Goal: Obtain resource: Download file/media

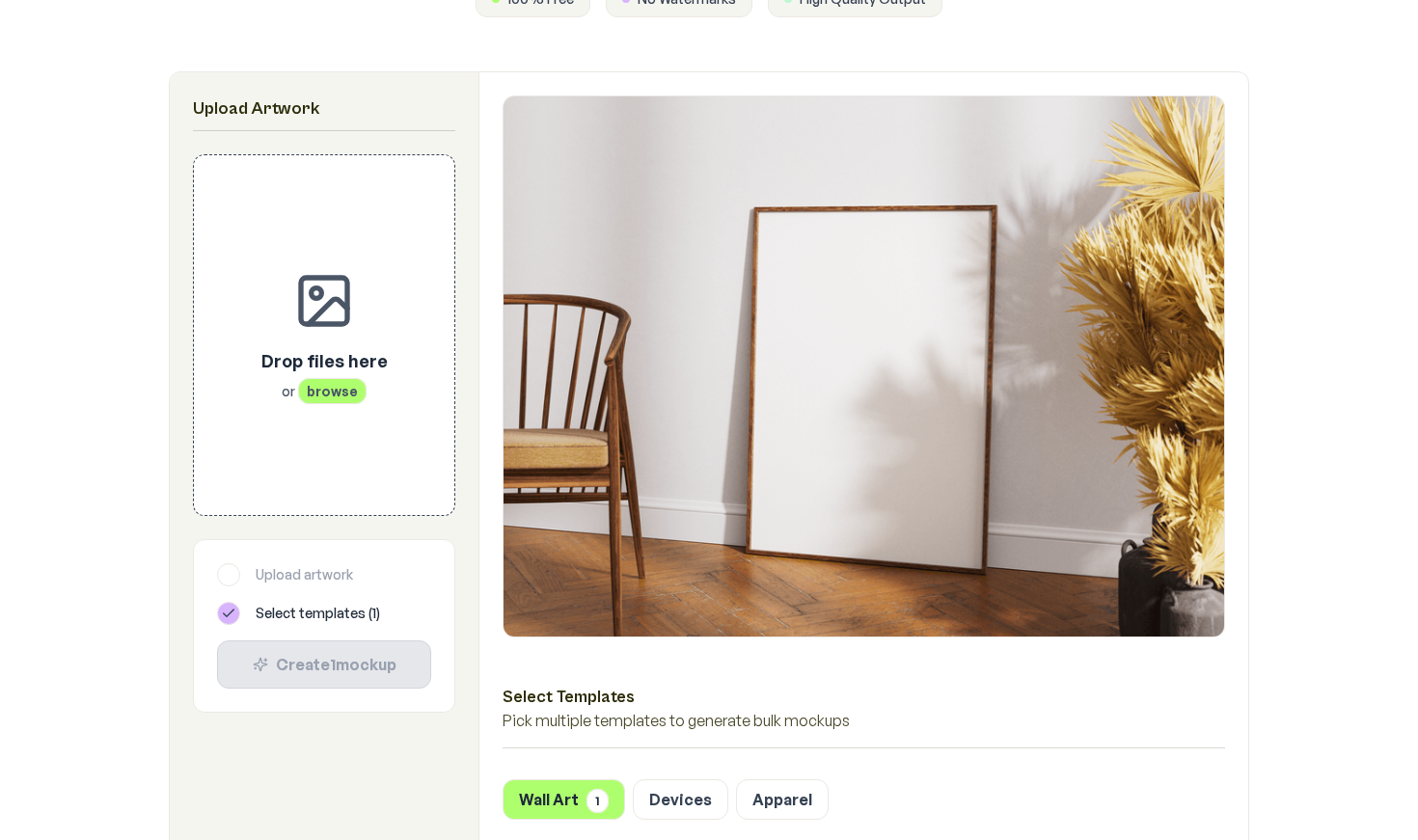
scroll to position [321, 0]
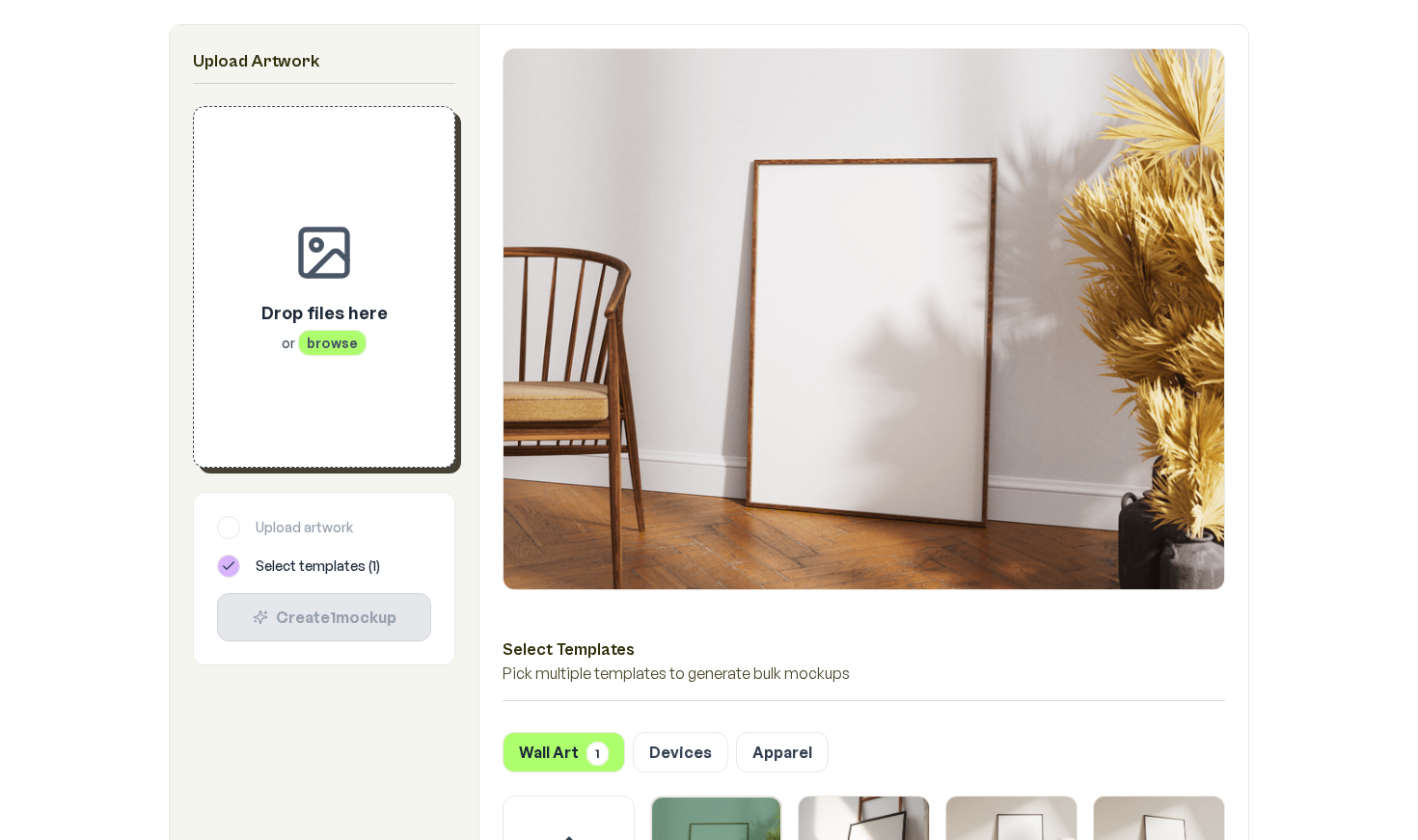
click at [365, 352] on p "or browse" at bounding box center [324, 343] width 126 height 20
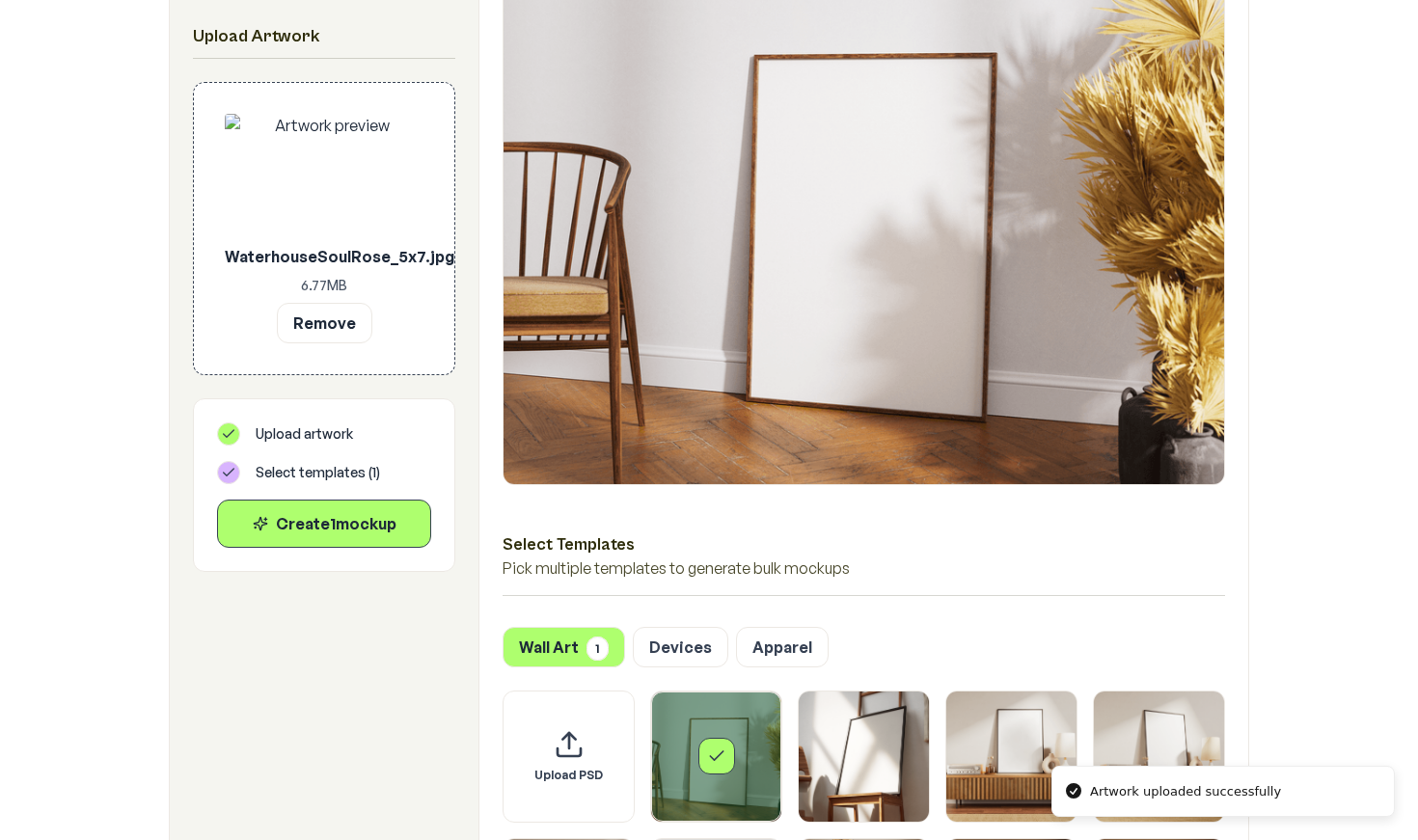
scroll to position [773, 0]
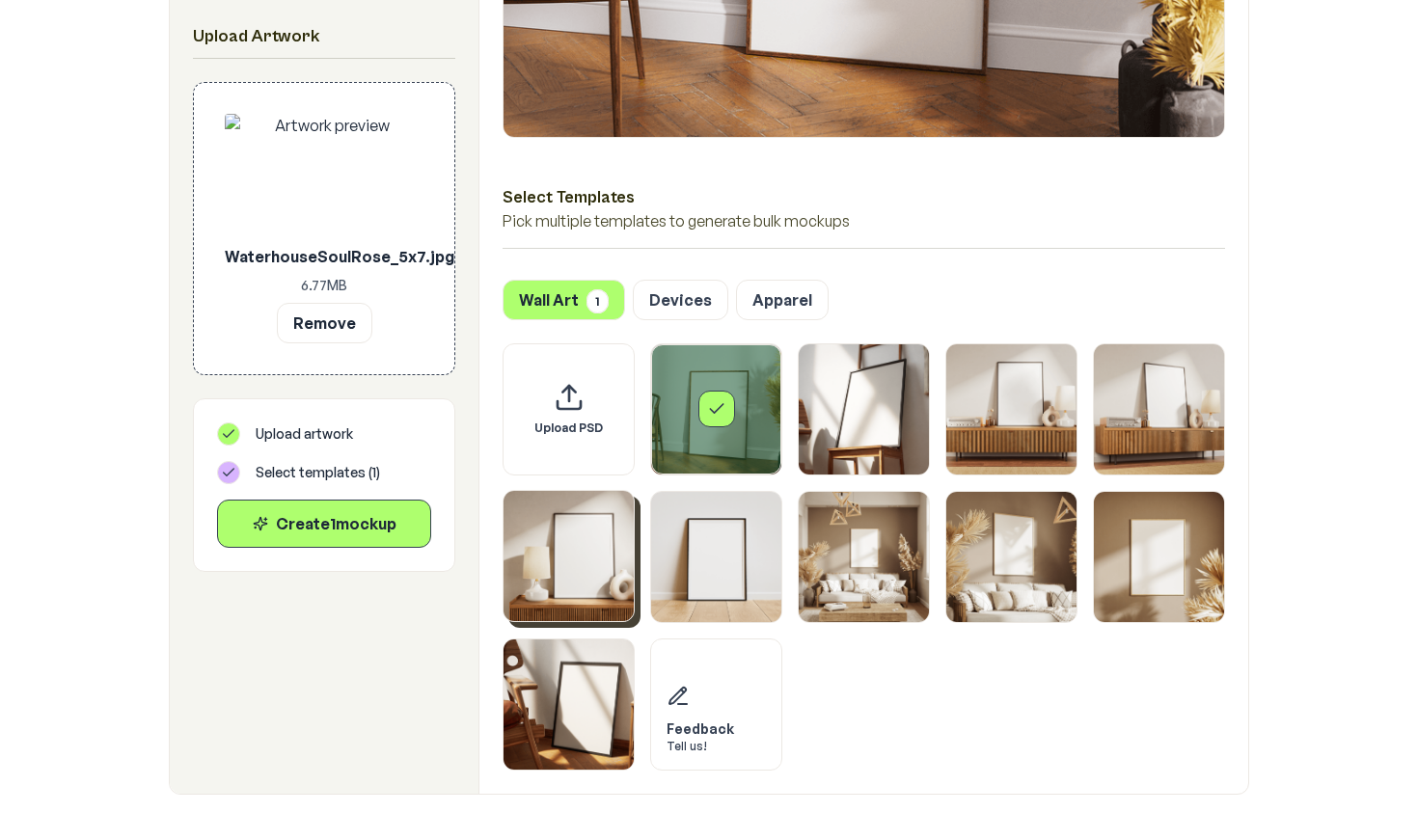
click at [528, 548] on img "Select template Framed Poster 5" at bounding box center [568, 556] width 130 height 130
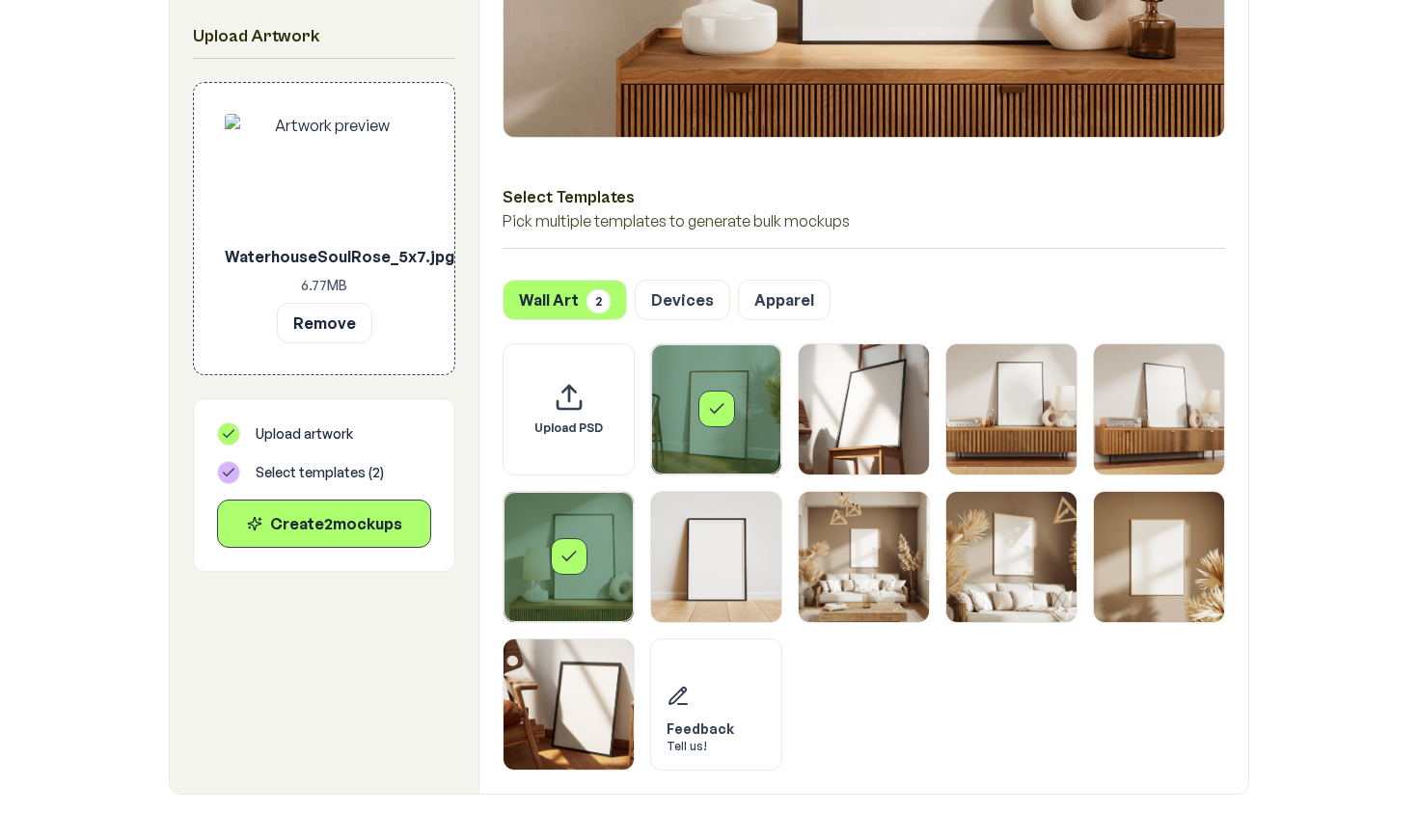
click at [720, 379] on div "Select template Framed Poster" at bounding box center [716, 409] width 130 height 130
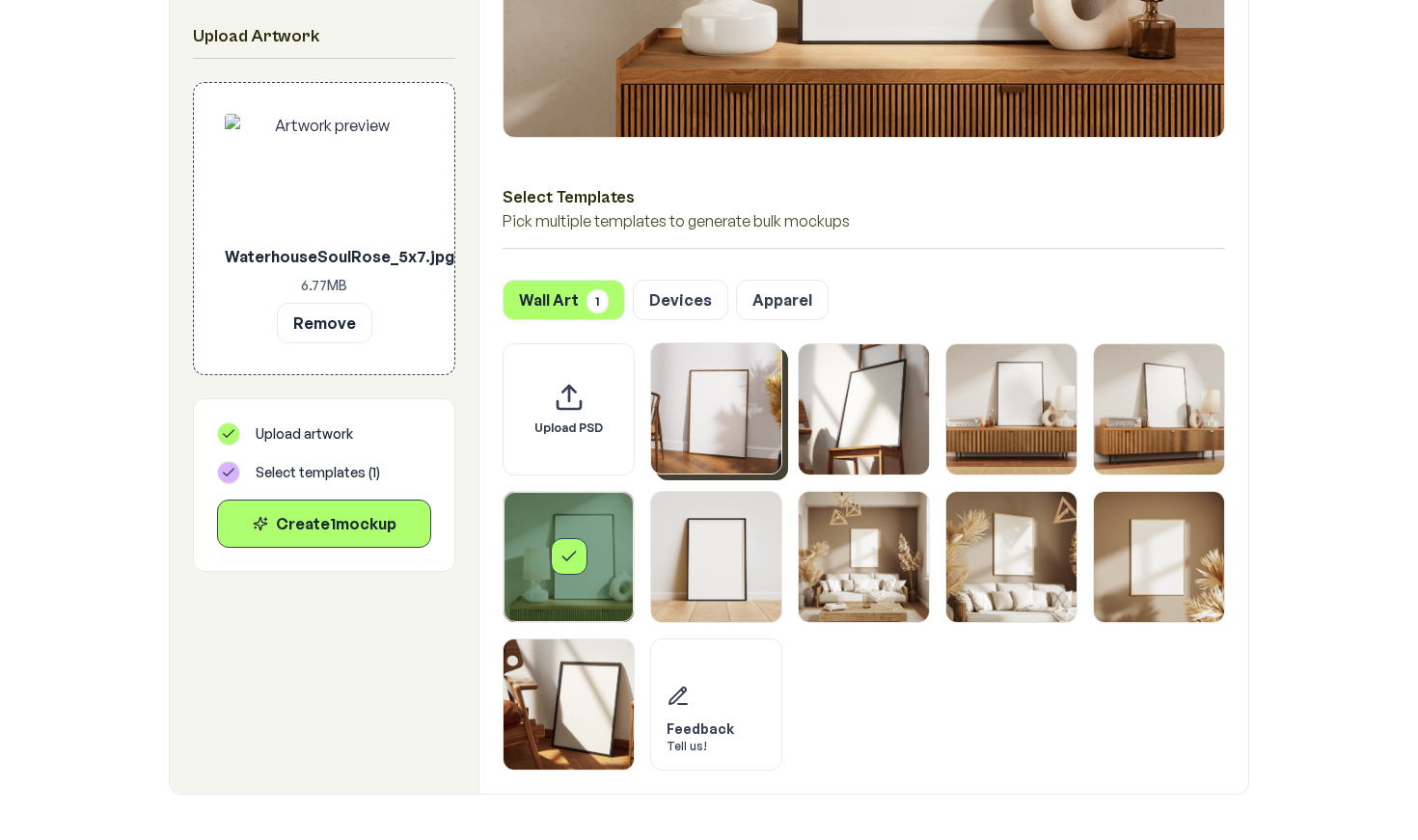
click at [722, 397] on img "Select template Framed Poster" at bounding box center [716, 408] width 130 height 130
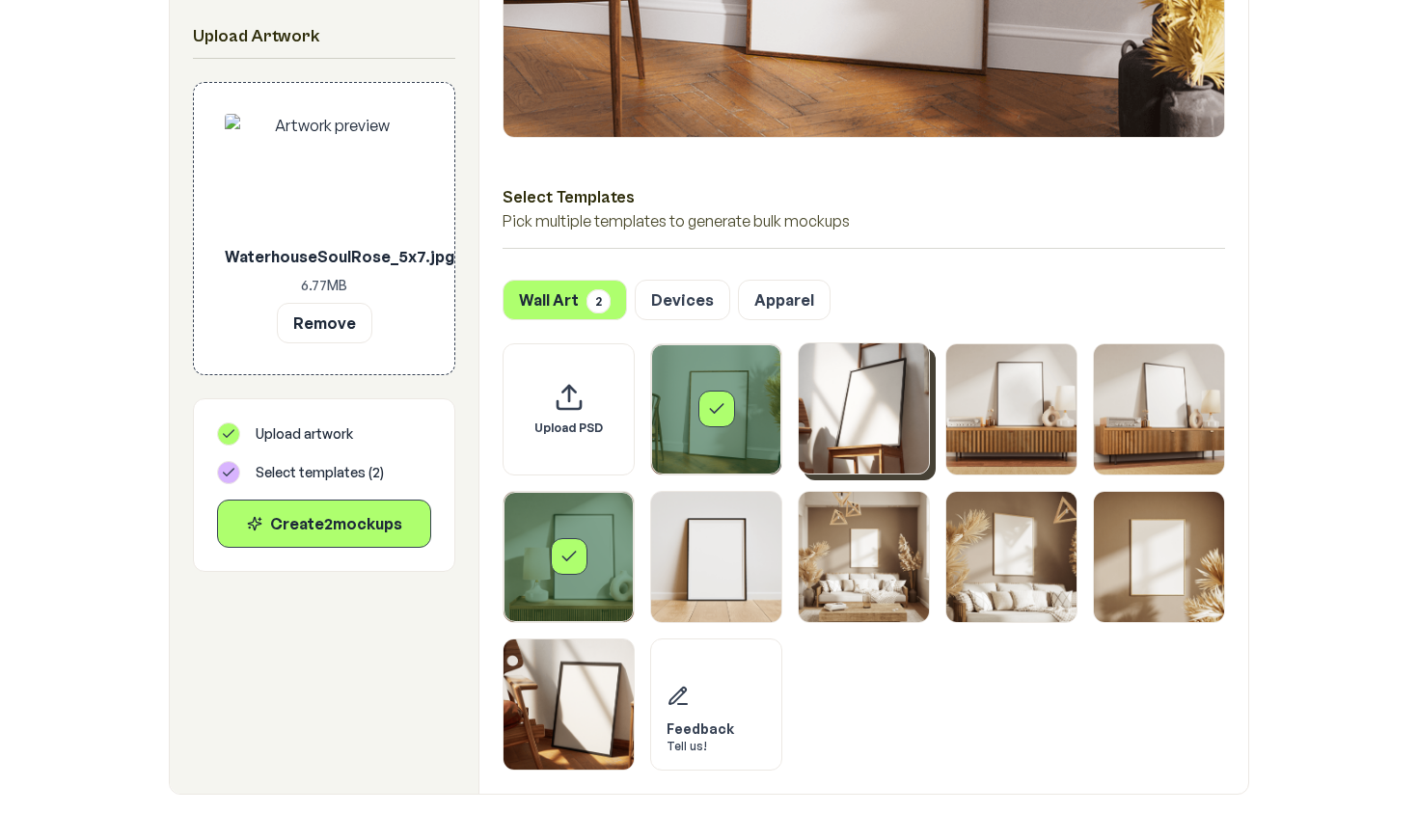
click at [849, 372] on img "Select template Framed Poster 2" at bounding box center [864, 408] width 130 height 130
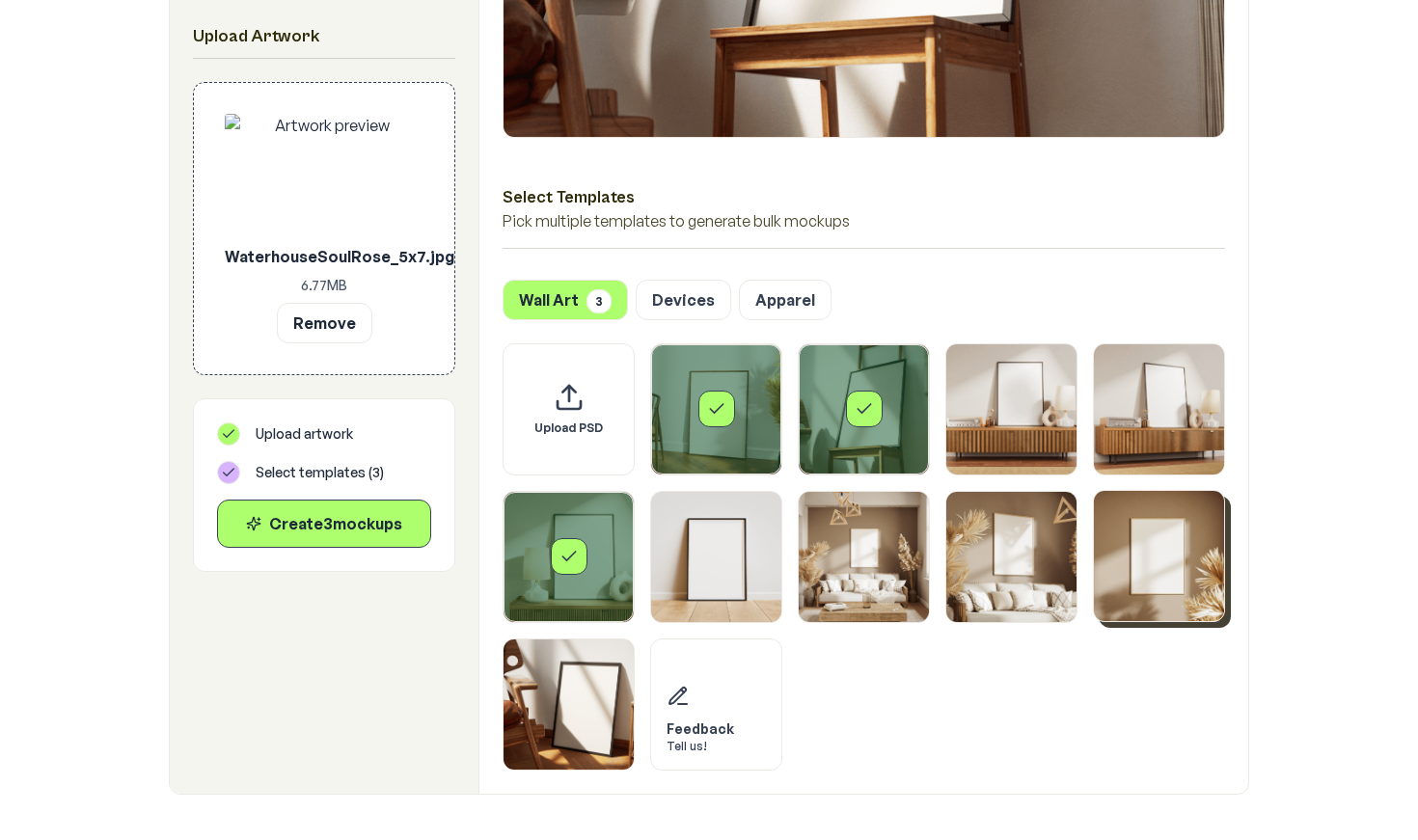
click at [1133, 516] on img "Select template Framed Poster 9" at bounding box center [1159, 556] width 130 height 130
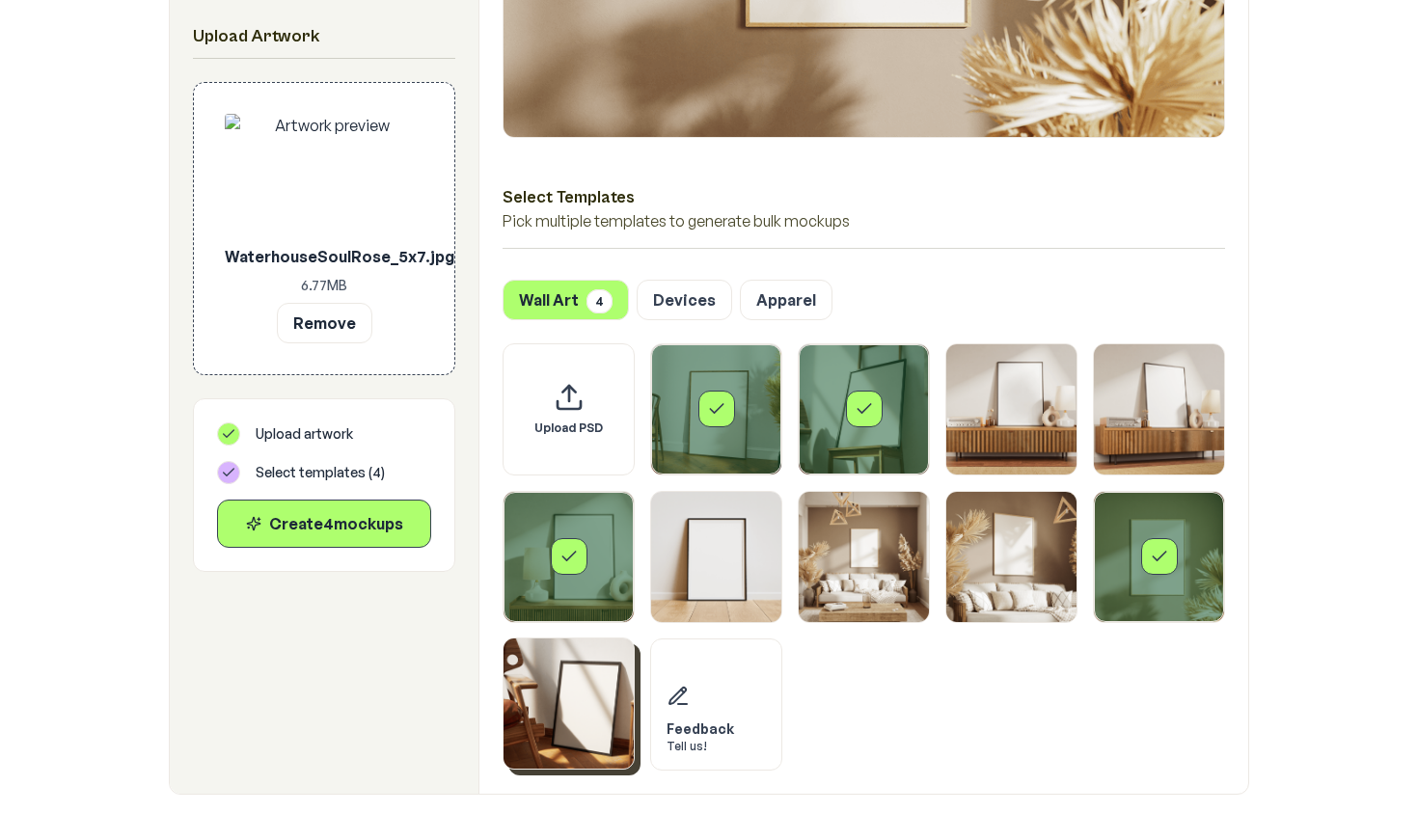
click at [563, 724] on img "Select template Framed Poster 10" at bounding box center [568, 703] width 130 height 130
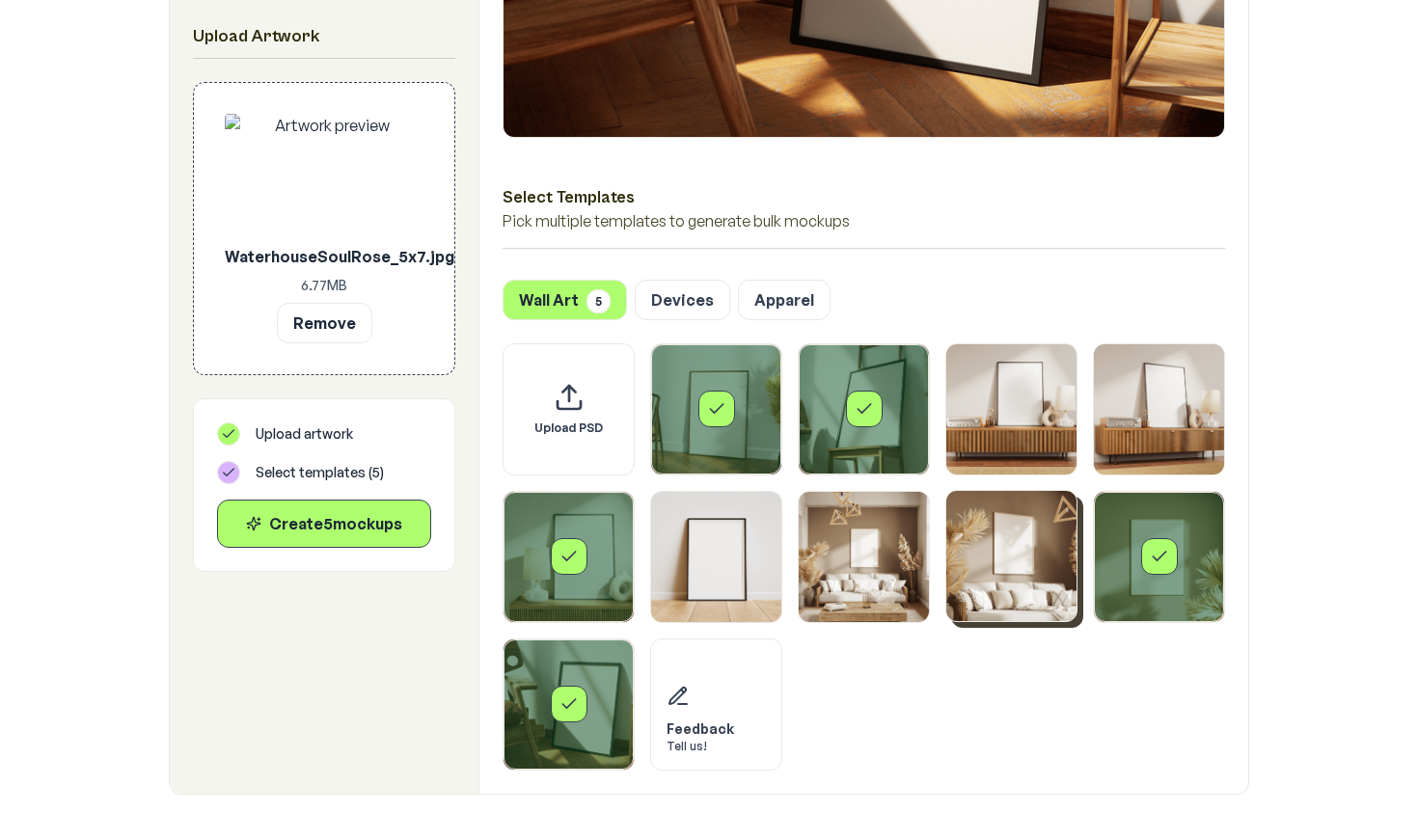
click at [1013, 534] on img "Select template Framed Poster 8" at bounding box center [1011, 556] width 130 height 130
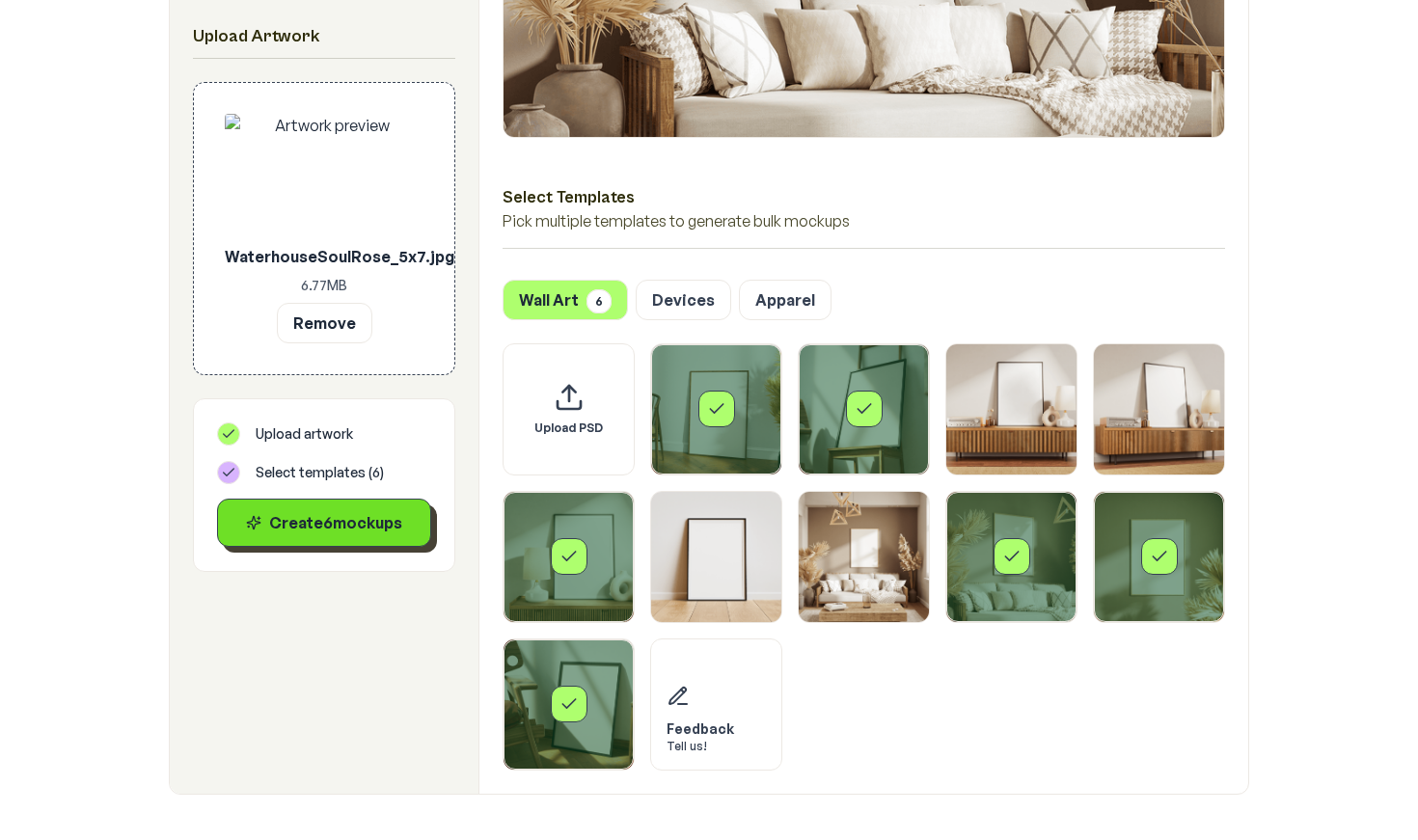
click at [294, 528] on div "Create 6 mockup s" at bounding box center [324, 522] width 181 height 23
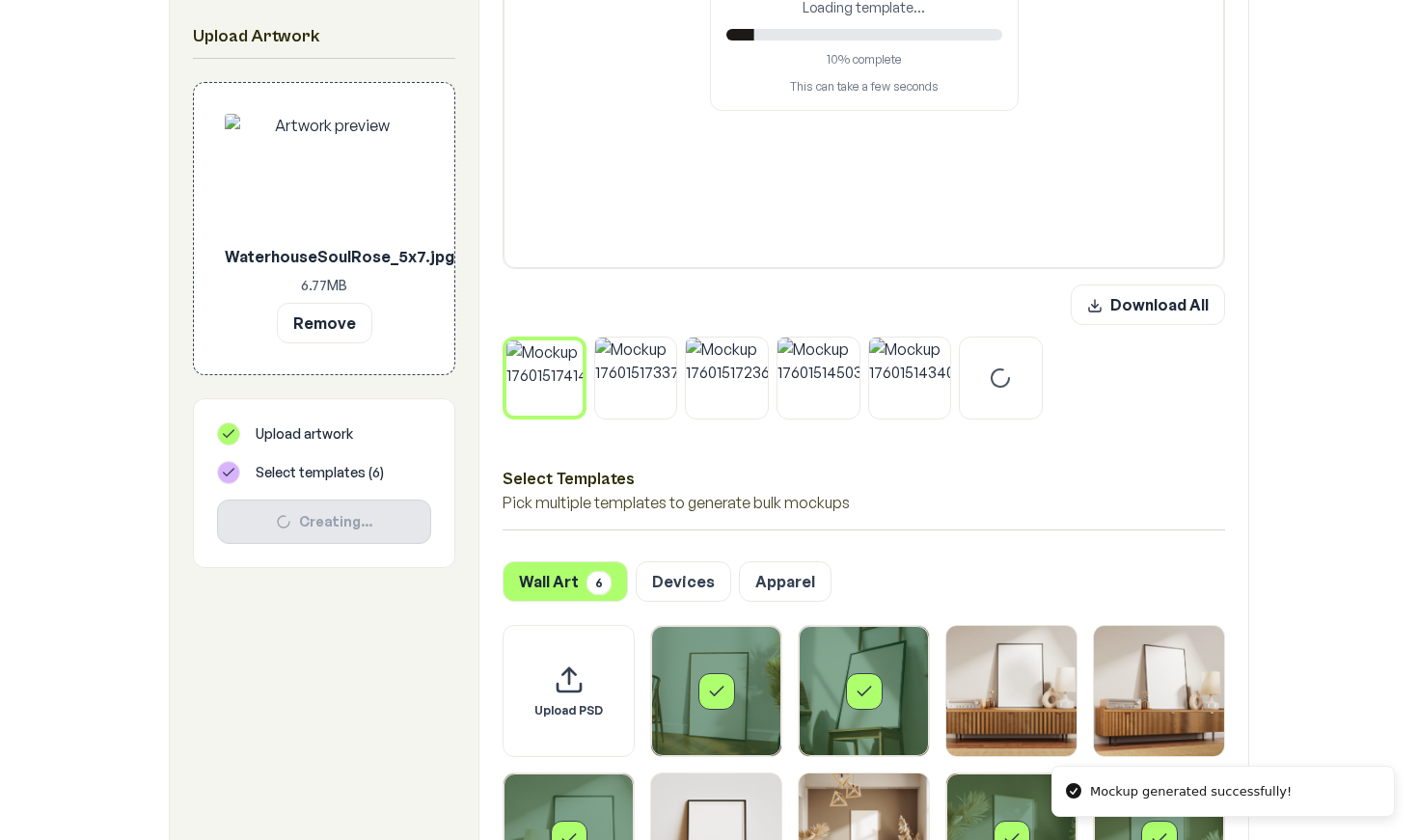
scroll to position [637, 0]
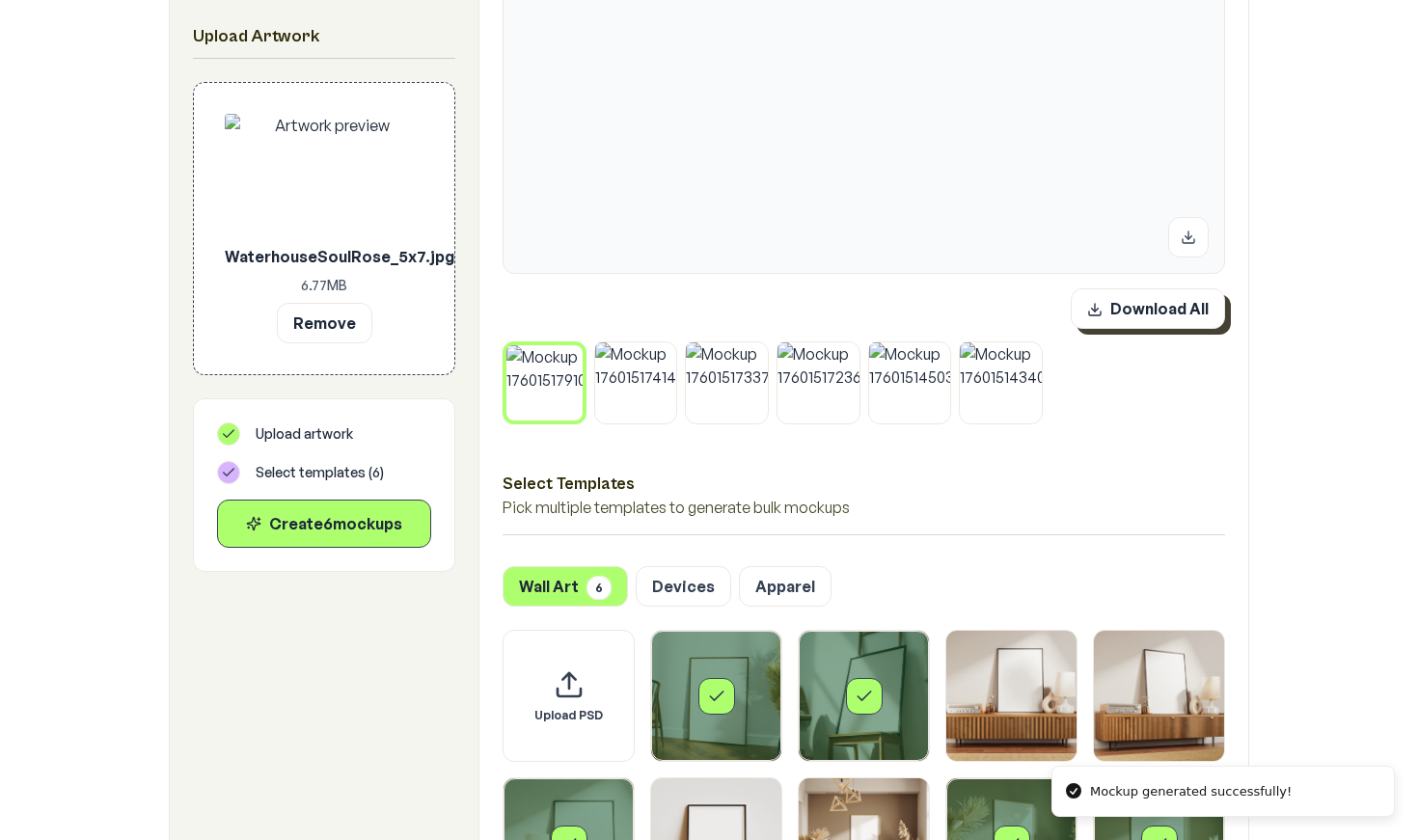
click at [1148, 314] on button "Download All" at bounding box center [1147, 308] width 154 height 40
click at [319, 326] on button "Remove" at bounding box center [324, 321] width 96 height 40
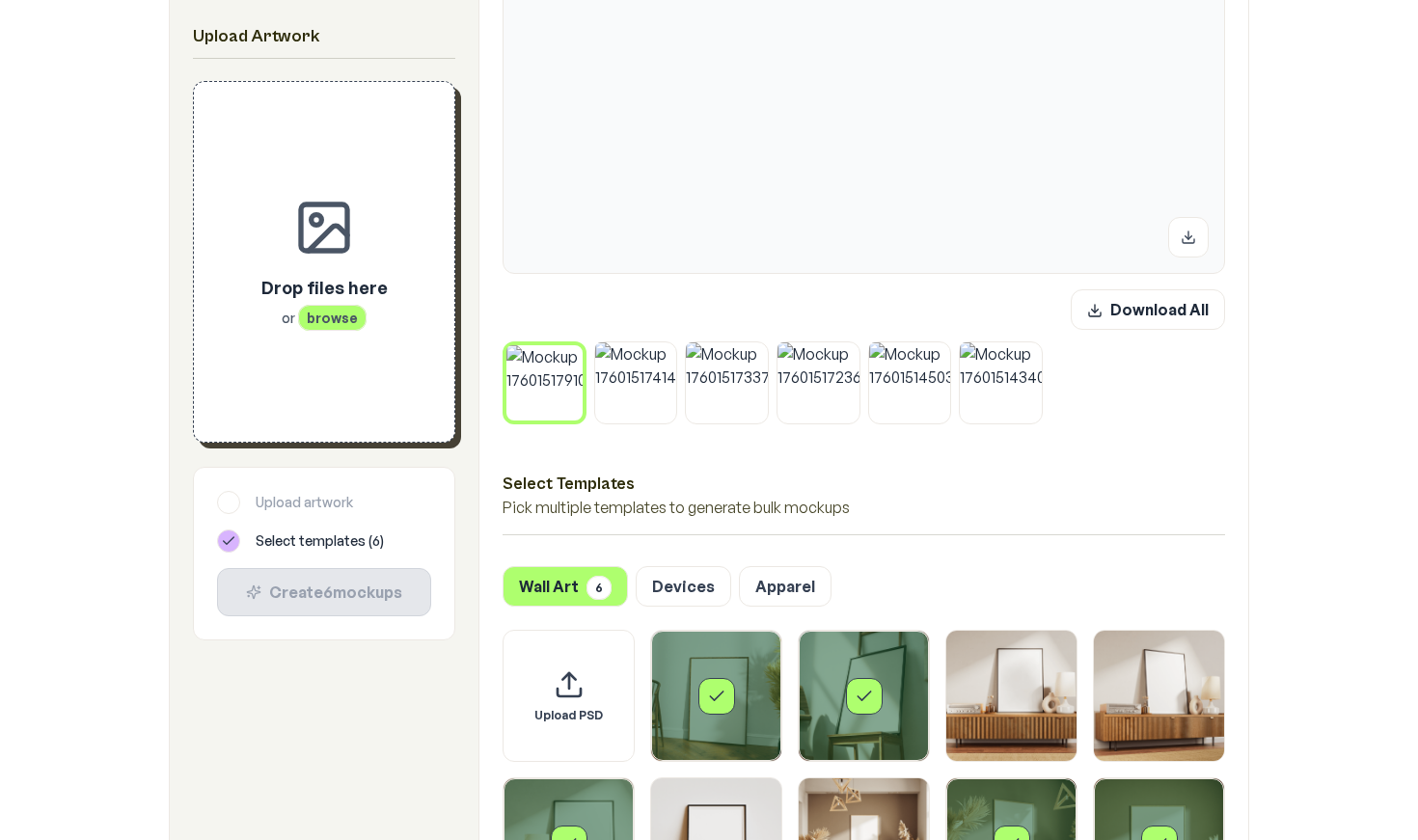
click at [339, 328] on span "browse" at bounding box center [331, 317] width 68 height 26
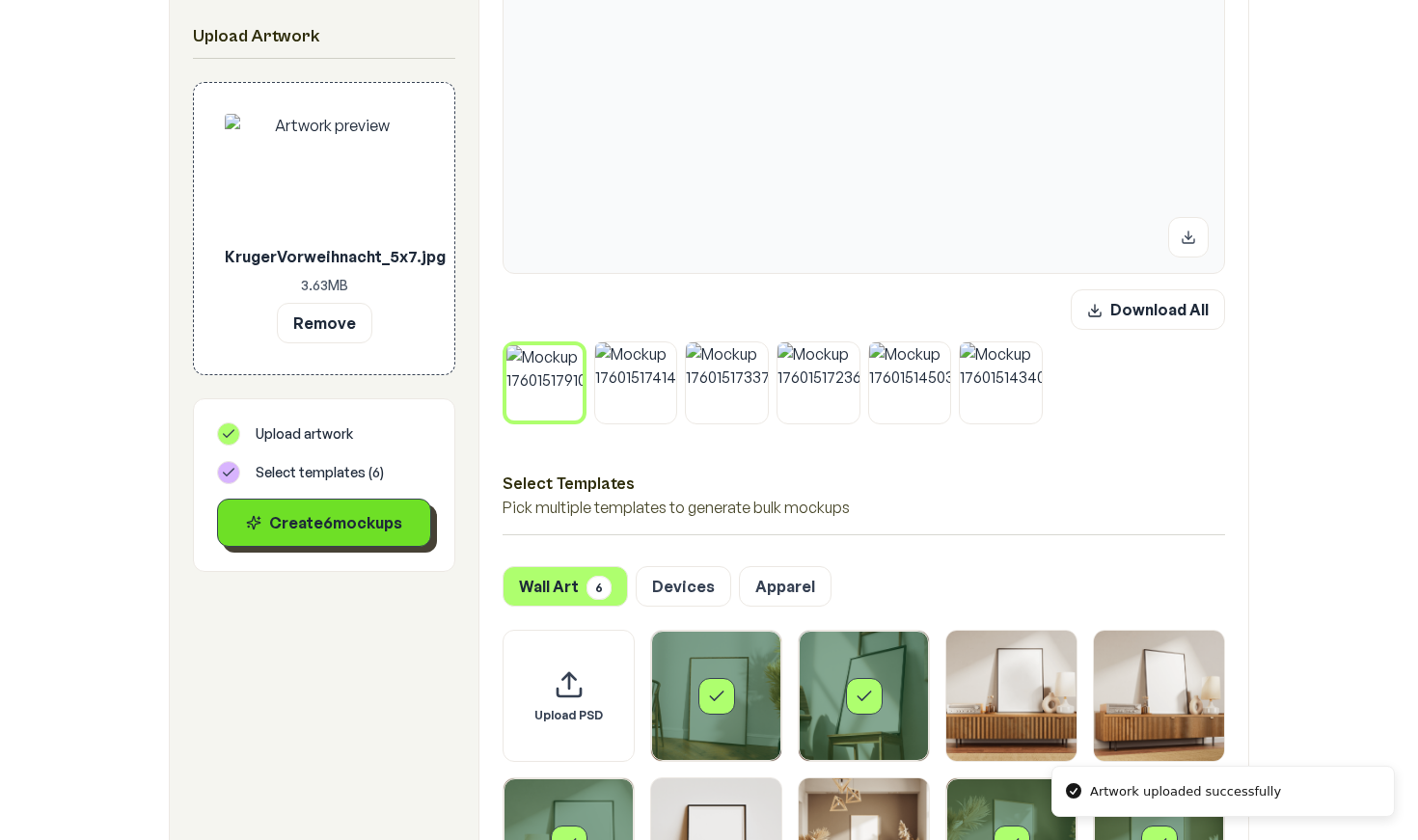
click at [327, 525] on div "Create 6 mockup s" at bounding box center [324, 522] width 181 height 23
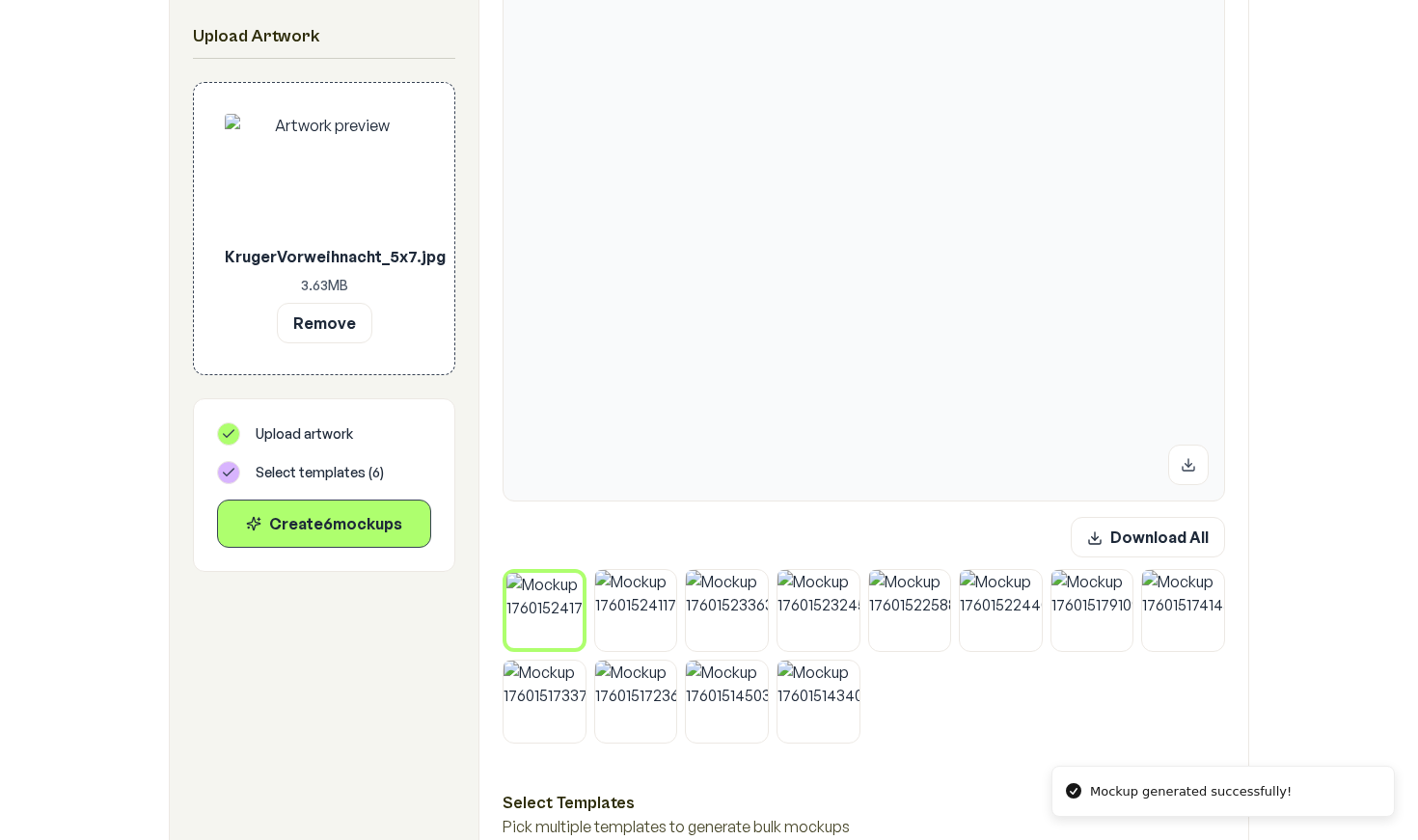
scroll to position [415, 0]
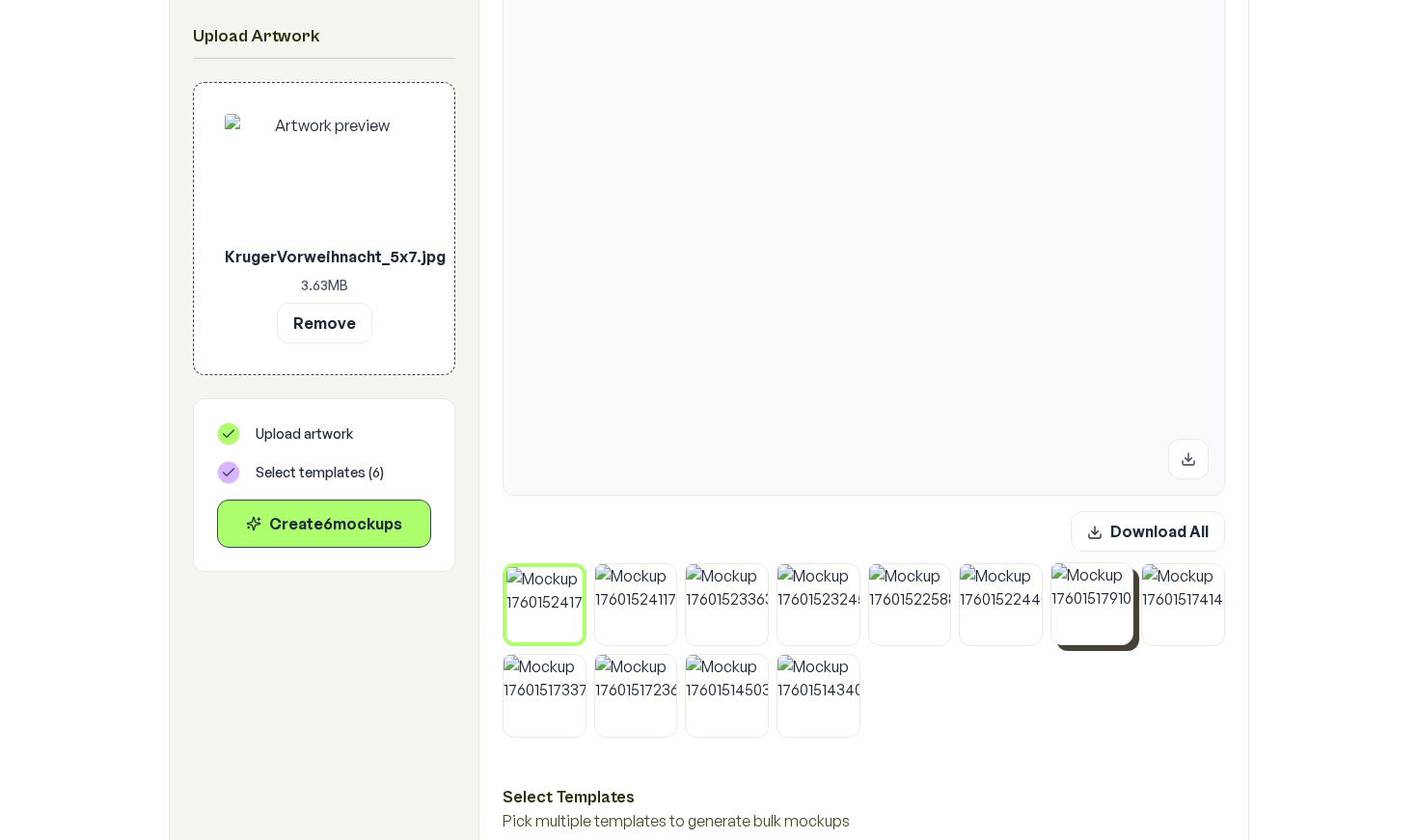
click at [1120, 575] on button at bounding box center [1126, 567] width 25 height 25
click at [1120, 575] on button at bounding box center [1126, 568] width 25 height 25
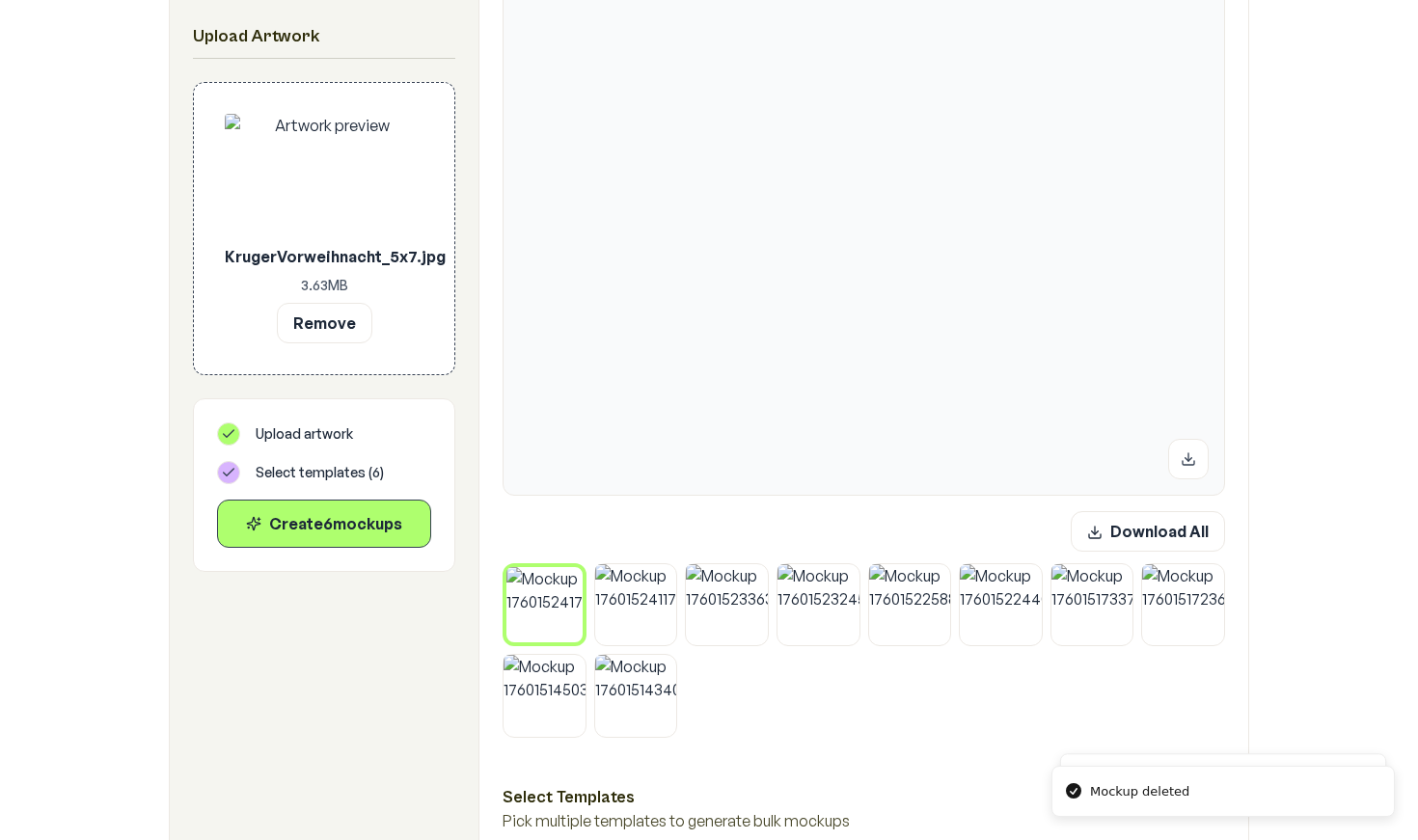
click at [1120, 575] on button at bounding box center [1126, 568] width 25 height 25
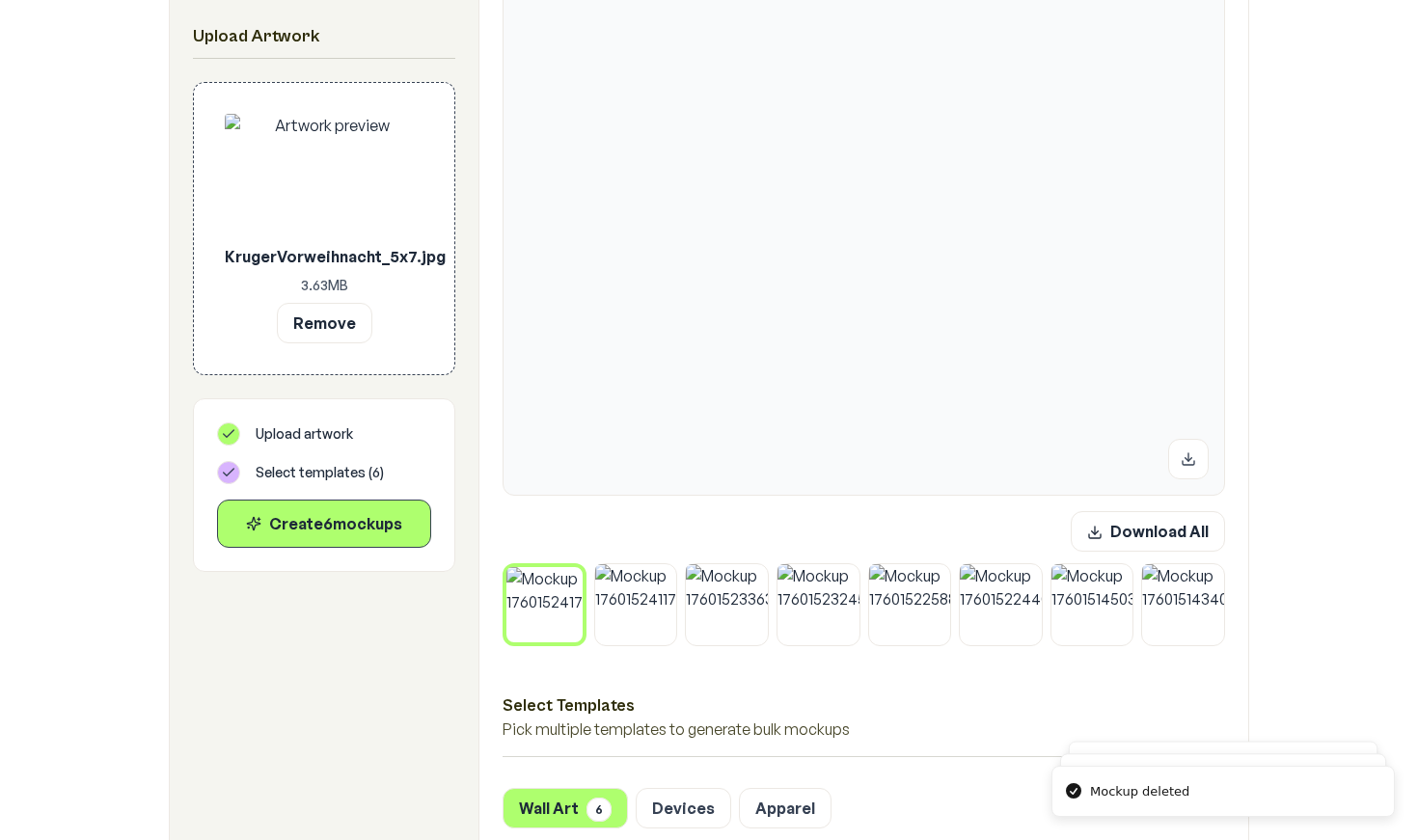
click at [1120, 575] on button at bounding box center [1126, 568] width 25 height 25
click at [1140, 531] on button "Download All" at bounding box center [1147, 529] width 154 height 40
click at [582, 575] on icon at bounding box center [578, 572] width 12 height 12
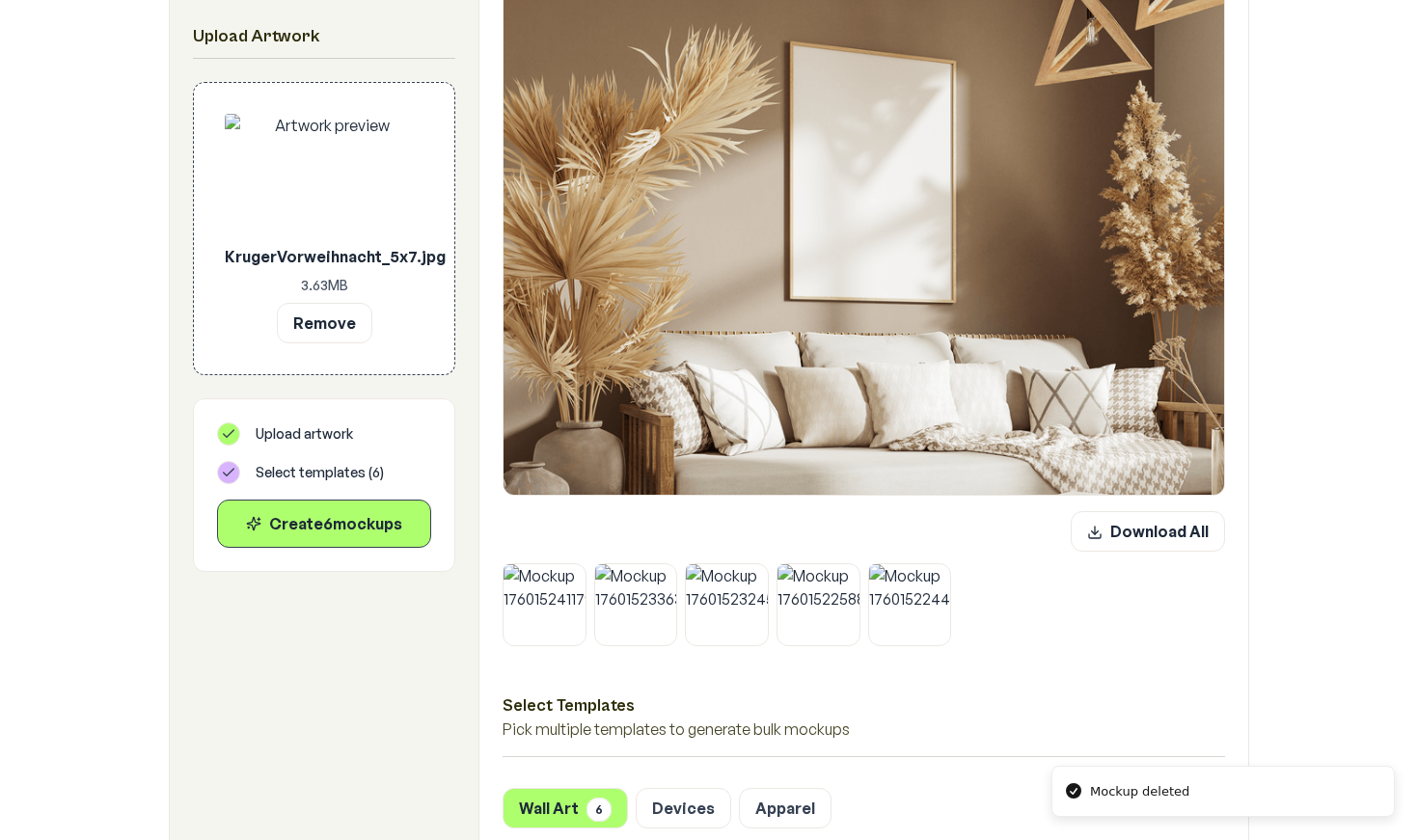
click at [582, 575] on button at bounding box center [580, 568] width 25 height 25
click at [659, 575] on button at bounding box center [671, 568] width 25 height 25
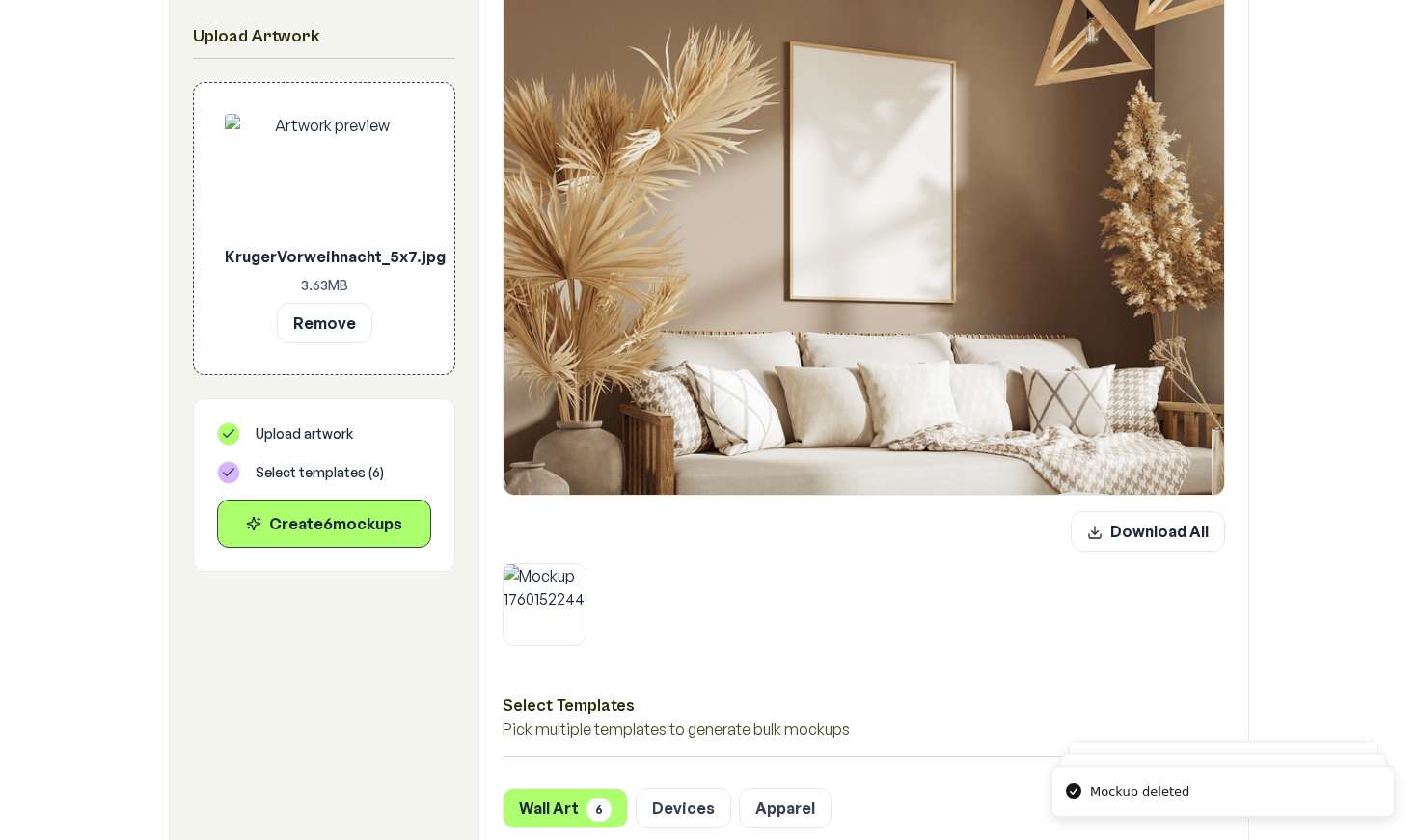
click at [582, 575] on button at bounding box center [580, 568] width 25 height 25
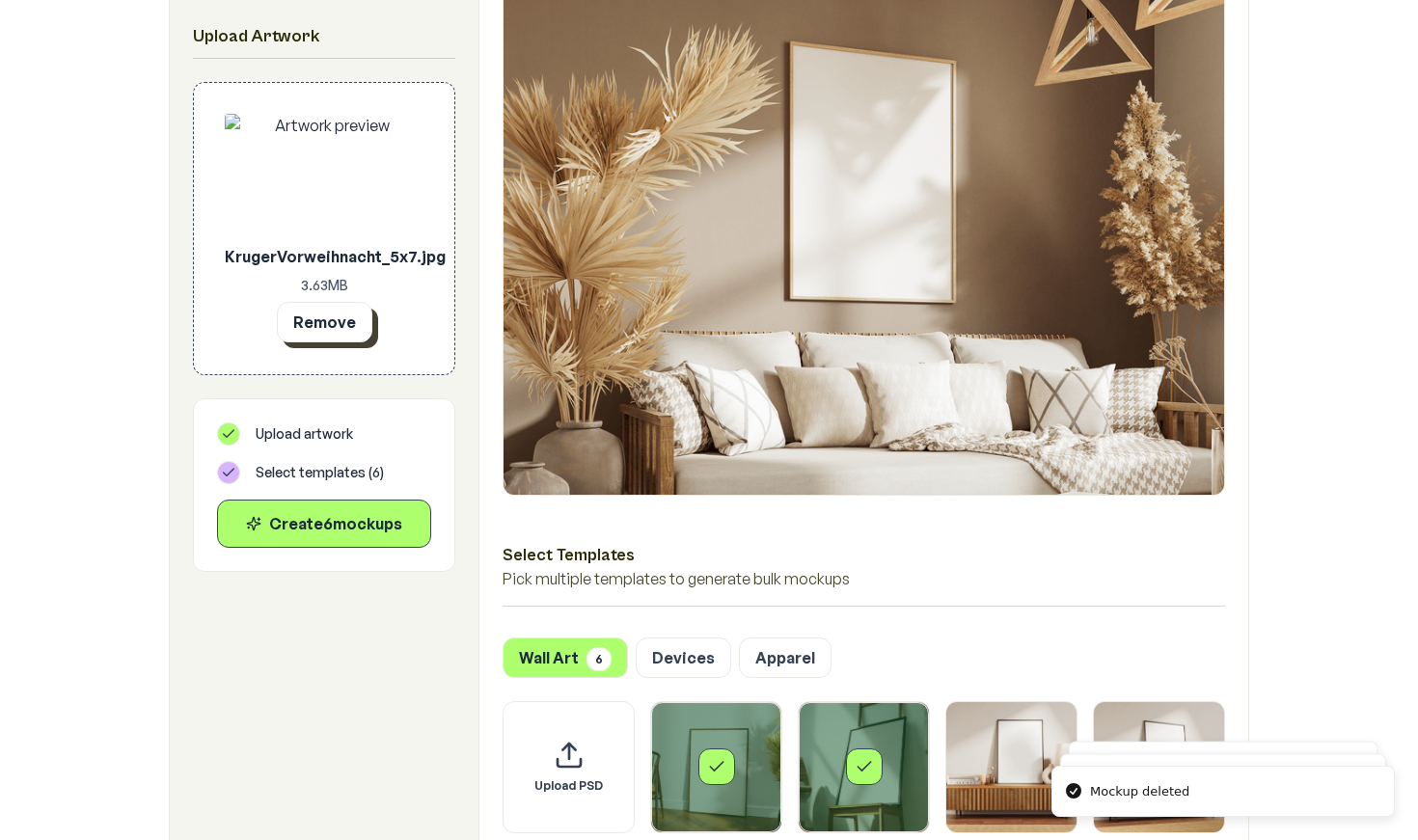
click at [347, 311] on button "Remove" at bounding box center [324, 321] width 96 height 40
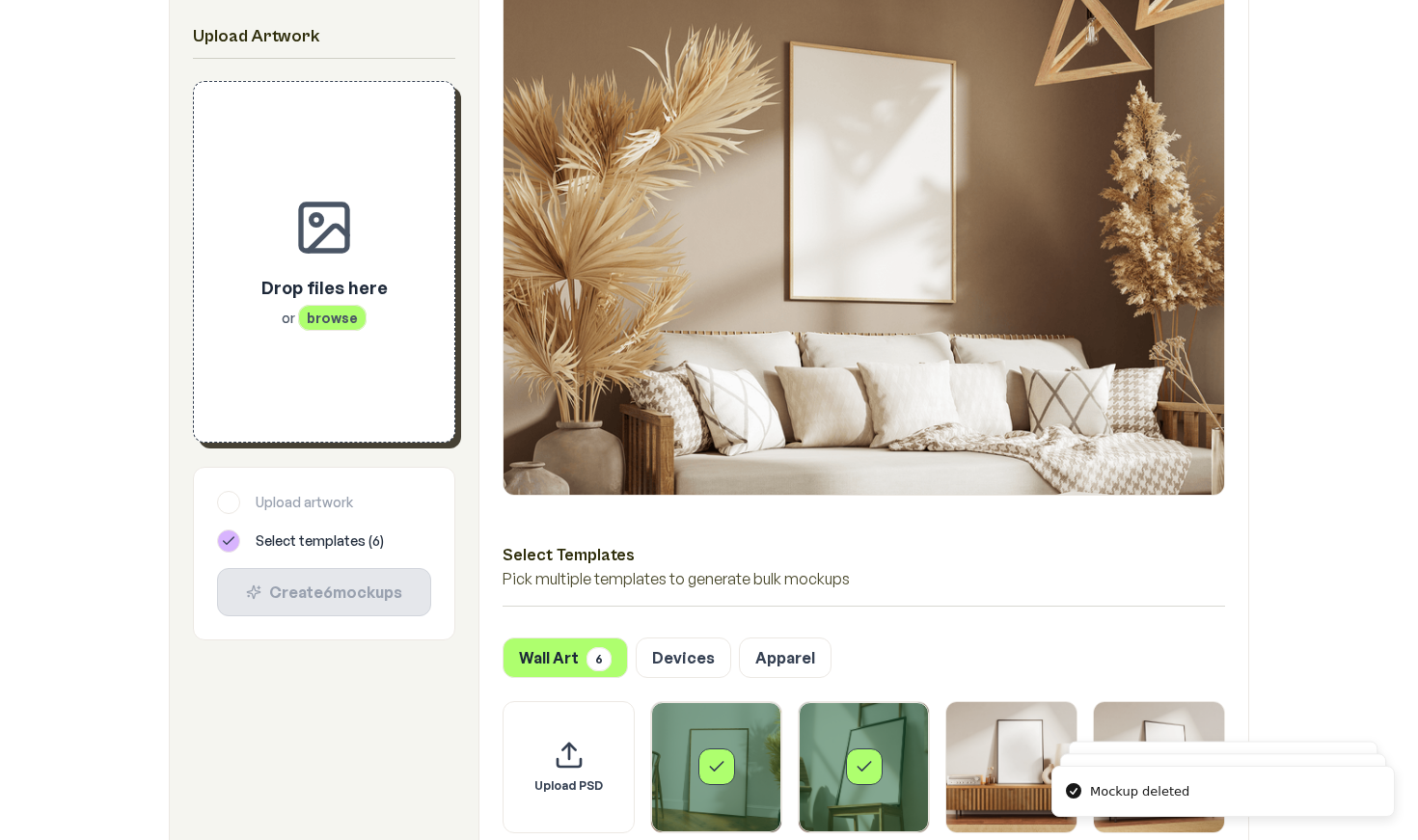
click at [361, 322] on span "browse" at bounding box center [331, 317] width 68 height 26
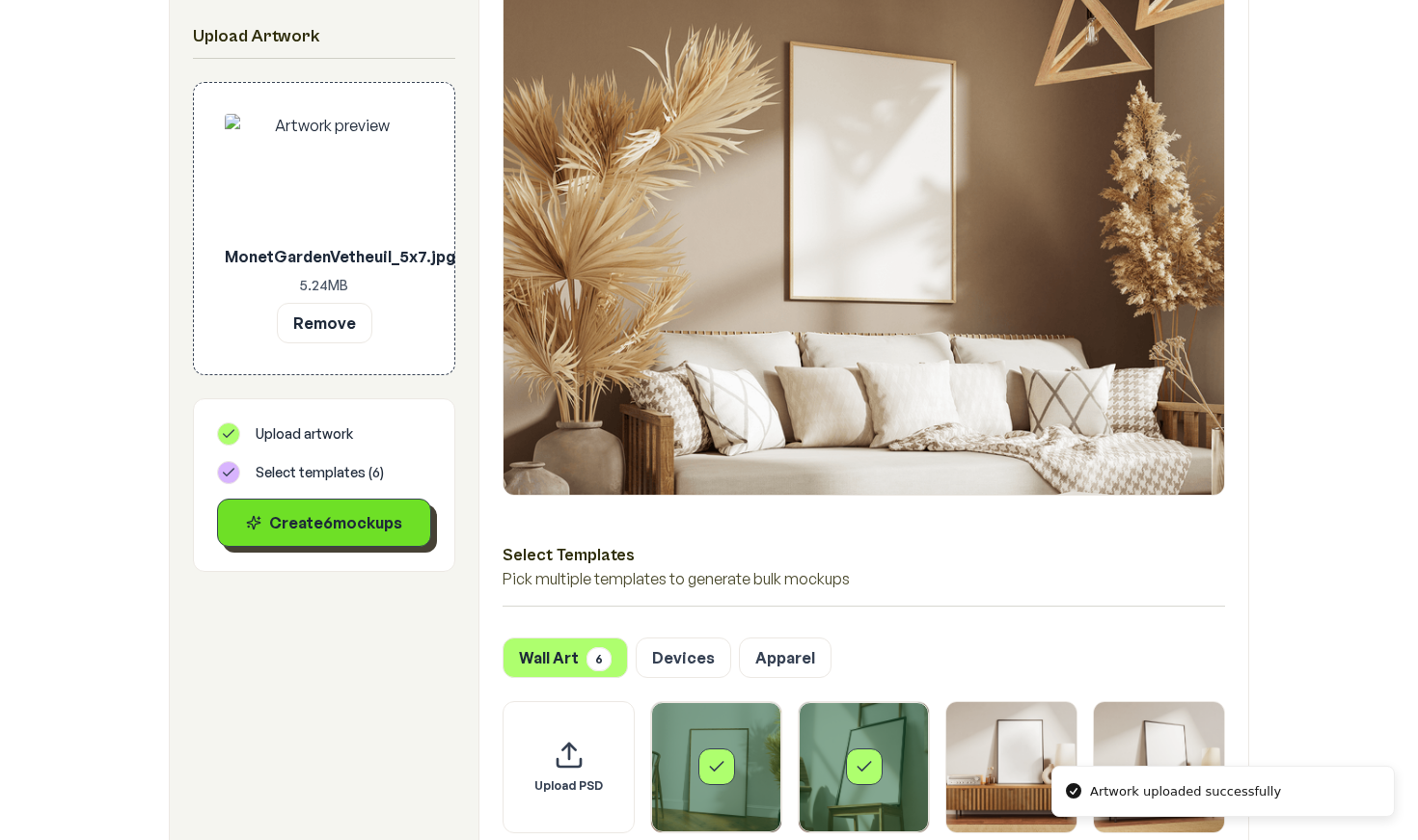
click at [310, 520] on div "Create 6 mockup s" at bounding box center [324, 522] width 181 height 23
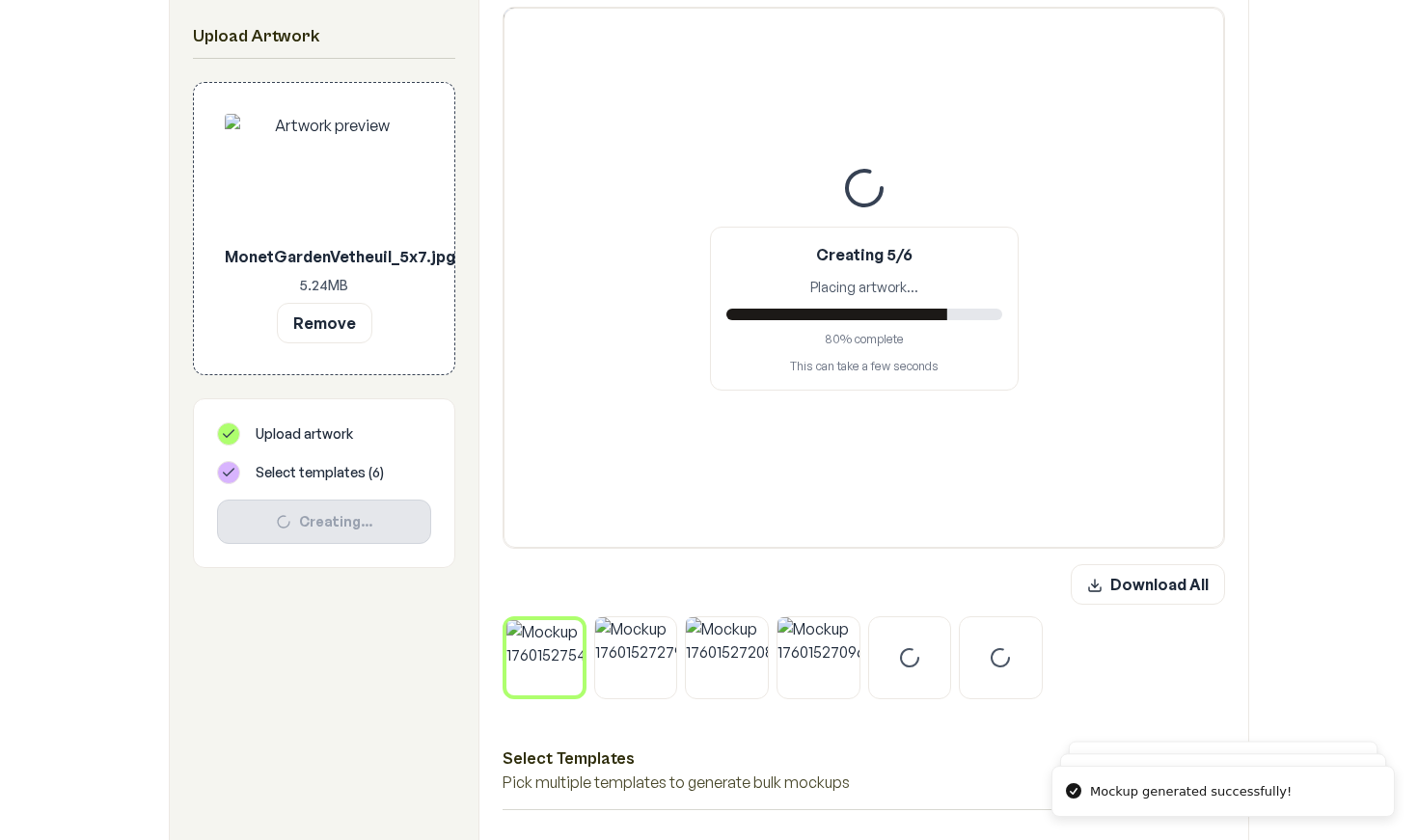
scroll to position [331, 0]
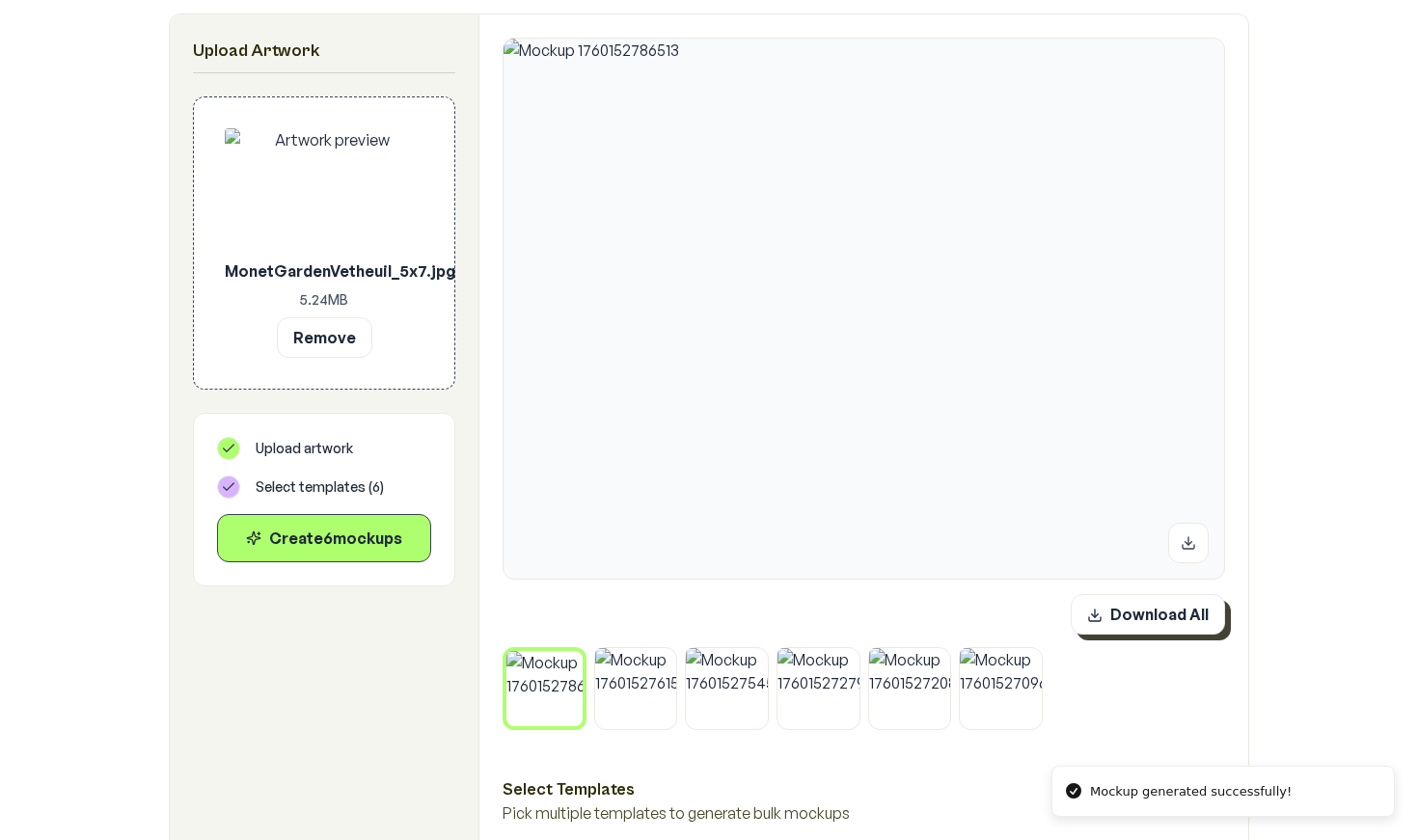
click at [1155, 617] on button "Download All" at bounding box center [1147, 613] width 154 height 40
